Goal: Information Seeking & Learning: Learn about a topic

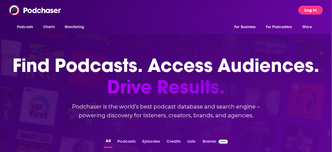
click at [313, 8] on button "Log In" at bounding box center [310, 10] width 25 height 9
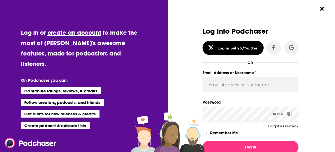
click at [304, 50] on div "Log Into Podchaser Log in with X/Twitter OR Email Address or Username Password …" at bounding box center [253, 76] width 164 height 152
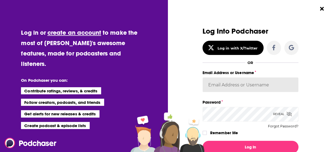
click at [241, 86] on input "Email Address or Username" at bounding box center [251, 84] width 96 height 15
type input "Spiral5-G1"
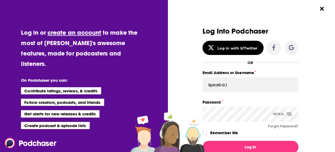
click at [203, 140] on button "Log In" at bounding box center [251, 146] width 96 height 13
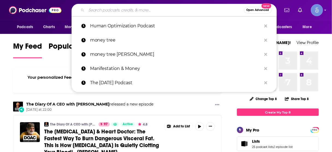
click at [175, 12] on input "Search podcasts, credits, & more..." at bounding box center [164, 10] width 157 height 9
paste input "Talking with the Experts: Business Insights"
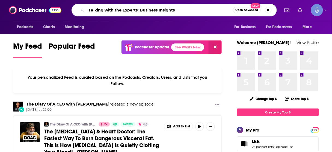
type input "Talking with the Experts: Business Insights"
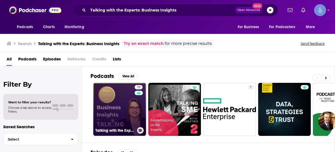
click at [112, 119] on link "19 Talking with the Experts: Business Insights" at bounding box center [119, 109] width 53 height 53
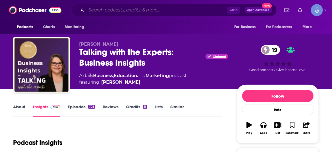
click at [183, 11] on input "Search podcasts, credits, & more..." at bounding box center [156, 10] width 141 height 9
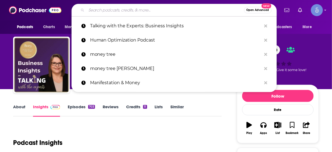
paste input "Sharkpreneur"
type input "Sharkpreneur"
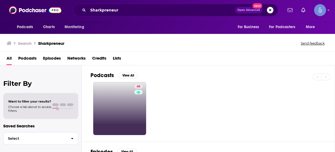
click at [122, 105] on link "46" at bounding box center [119, 108] width 53 height 53
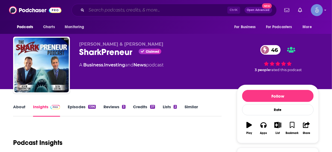
click at [177, 11] on input "Search podcasts, credits, & more..." at bounding box center [156, 10] width 141 height 9
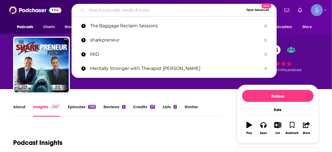
paste input "What If It Did Work?"
type input "What If It Did Work?"
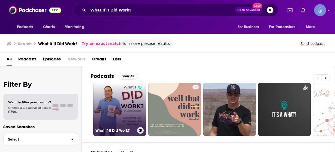
click at [119, 98] on link "What If It Did Work?" at bounding box center [119, 109] width 53 height 53
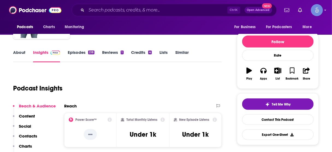
scroll to position [87, 0]
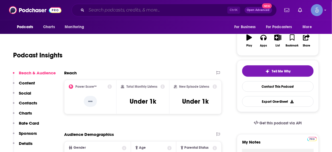
click at [189, 10] on input "Search podcasts, credits, & more..." at bounding box center [156, 10] width 141 height 9
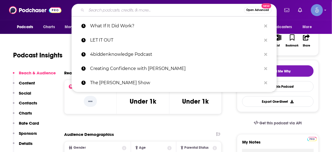
paste input "Accelerated Health with [PERSON_NAME]"
type input "Accelerated Health with [PERSON_NAME]"
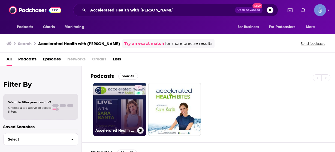
click at [118, 98] on link "53 Accelerated Health with [PERSON_NAME]" at bounding box center [119, 109] width 53 height 53
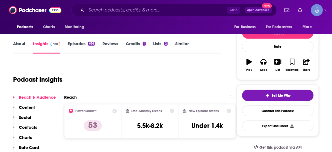
scroll to position [65, 0]
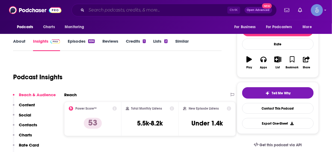
click at [138, 11] on input "Search podcasts, credits, & more..." at bounding box center [156, 10] width 141 height 9
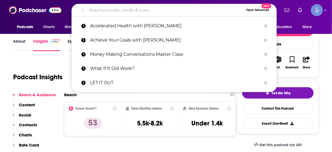
paste input "THINK Business"
type input "THINK Business"
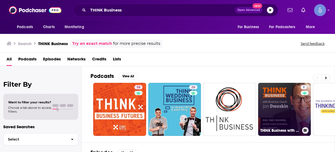
click at [293, 106] on link "8 THINK Business with [PERSON_NAME]" at bounding box center [284, 109] width 53 height 53
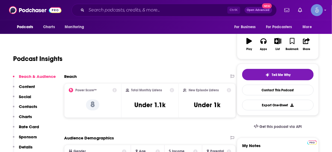
scroll to position [22, 0]
